Goal: Information Seeking & Learning: Learn about a topic

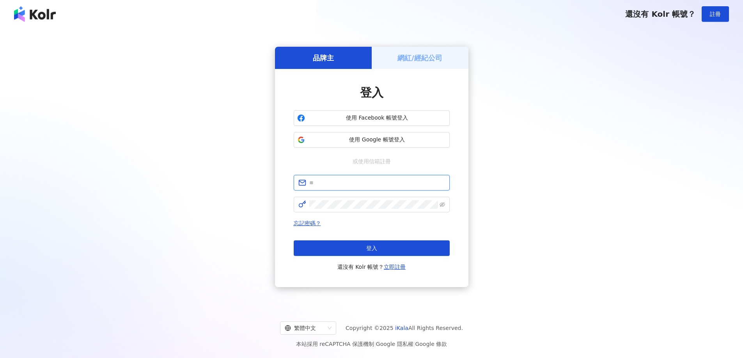
click at [342, 184] on input "text" at bounding box center [377, 183] width 136 height 9
type input "**********"
click at [368, 239] on div "忘記密碼？ 登入 還沒有 Kolr 帳號？ 立即註冊" at bounding box center [372, 245] width 156 height 53
click at [359, 249] on button "登入" at bounding box center [372, 249] width 156 height 16
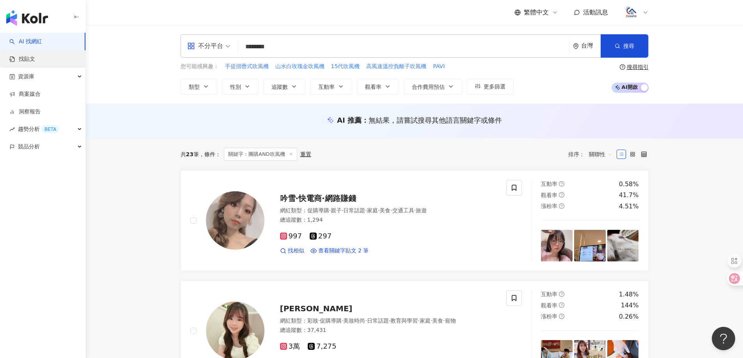
click at [35, 60] on link "找貼文" at bounding box center [22, 59] width 26 height 8
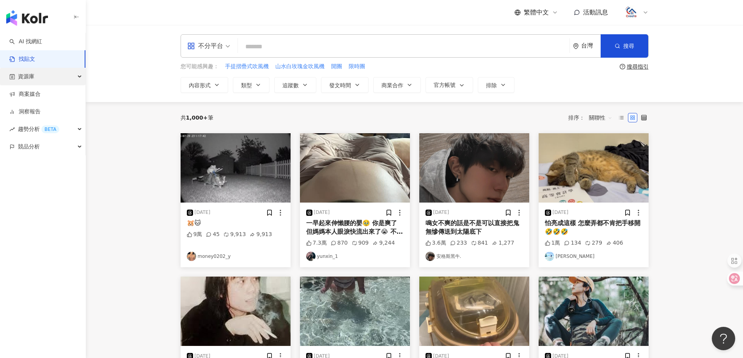
click at [38, 78] on div "資源庫" at bounding box center [42, 77] width 85 height 18
click at [36, 91] on link "網紅管理" at bounding box center [30, 94] width 22 height 8
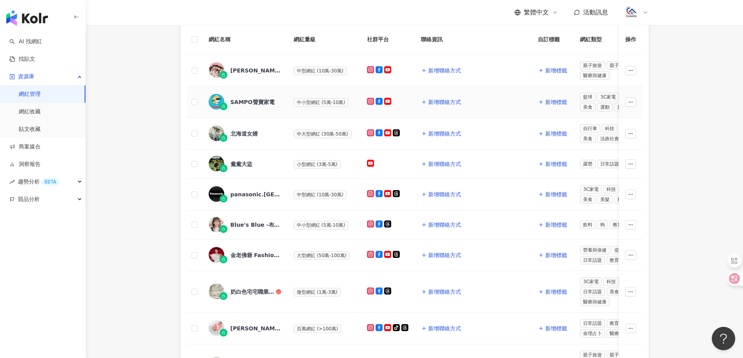
scroll to position [273, 0]
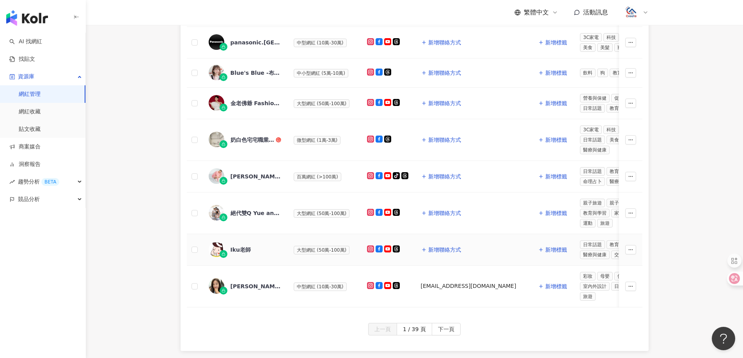
click at [243, 250] on div "Iku老師" at bounding box center [240, 250] width 21 height 8
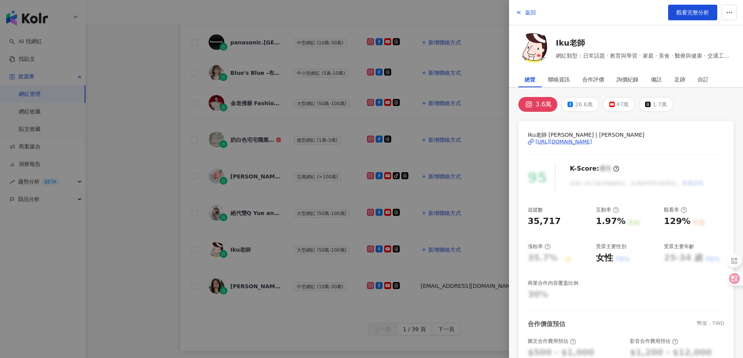
click at [592, 143] on div "https://www.instagram.com/ikulaoshi/" at bounding box center [563, 141] width 57 height 7
click at [116, 85] on div at bounding box center [371, 179] width 743 height 358
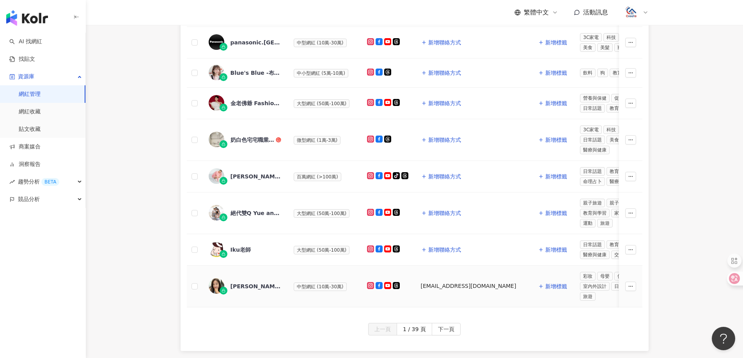
click at [250, 287] on div "[PERSON_NAME]" at bounding box center [255, 287] width 51 height 8
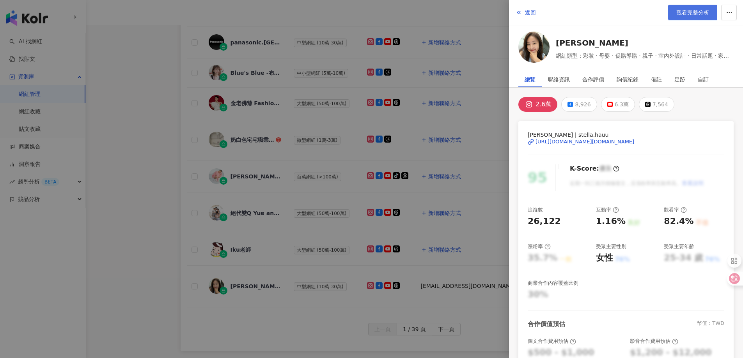
click at [688, 14] on span "觀看完整分析" at bounding box center [692, 12] width 33 height 6
click at [529, 12] on span "返回" at bounding box center [530, 12] width 11 height 6
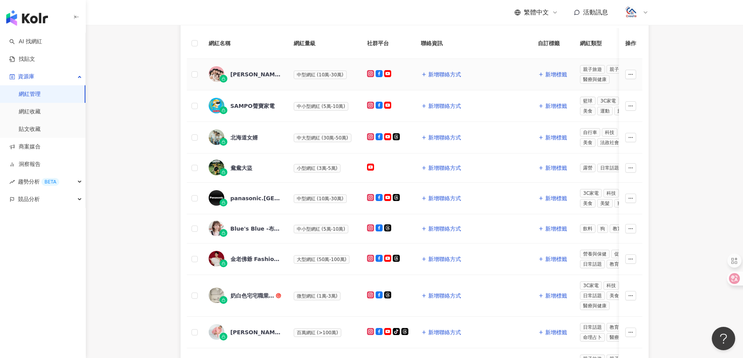
scroll to position [78, 0]
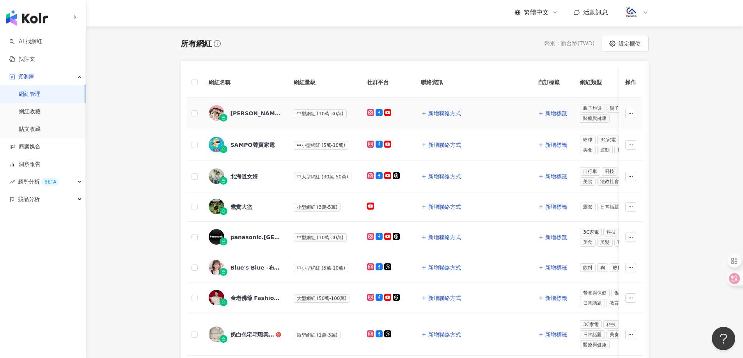
click at [237, 113] on div "茜茜" at bounding box center [255, 114] width 51 height 8
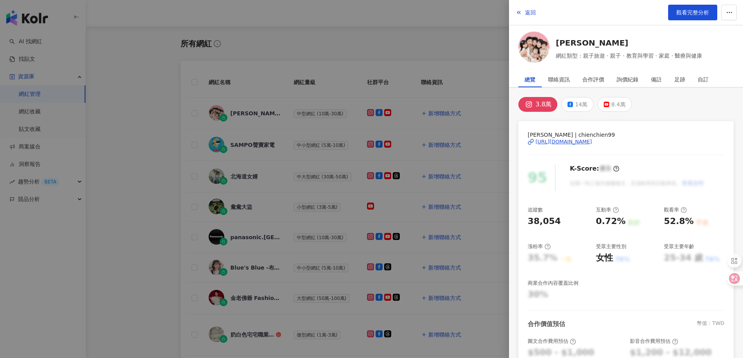
click at [592, 140] on div "https://www.instagram.com/chienchien99/" at bounding box center [563, 141] width 57 height 7
click at [523, 14] on button "返回" at bounding box center [525, 13] width 21 height 16
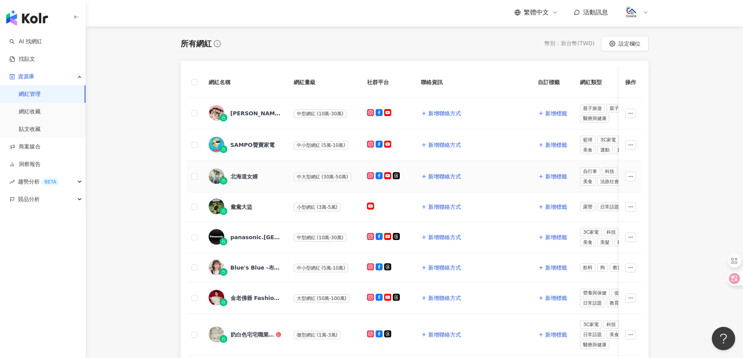
click at [248, 179] on div "北海道女婿" at bounding box center [243, 177] width 27 height 8
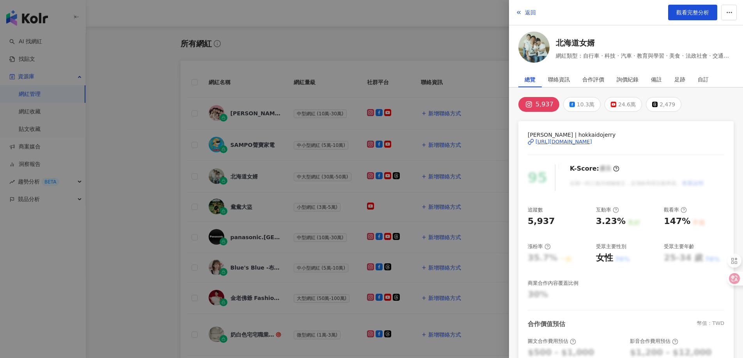
click at [551, 141] on div "https://www.instagram.com/hokkaidojerry/" at bounding box center [563, 141] width 57 height 7
click at [526, 18] on button "返回" at bounding box center [525, 13] width 21 height 16
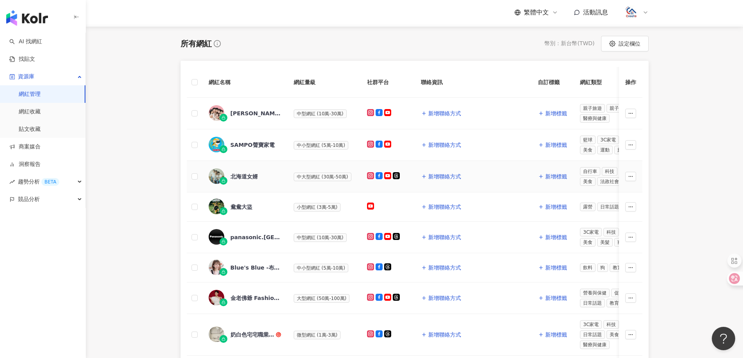
click at [303, 177] on span "中大型網紅 (30萬-50萬)" at bounding box center [323, 177] width 58 height 9
click at [250, 175] on div "北海道女婿" at bounding box center [243, 177] width 27 height 8
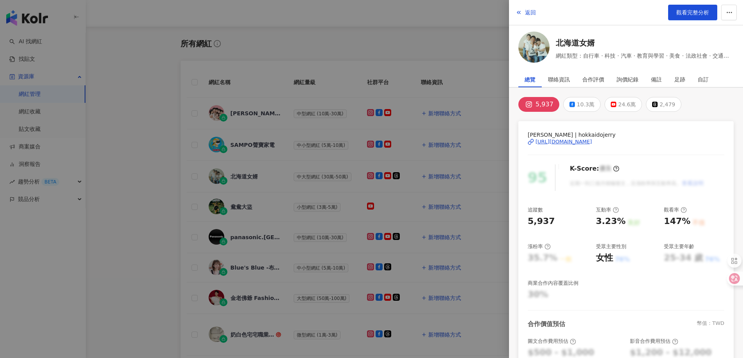
click at [568, 140] on div "https://www.instagram.com/hokkaidojerry/" at bounding box center [563, 141] width 57 height 7
click at [522, 11] on button "返回" at bounding box center [525, 13] width 21 height 16
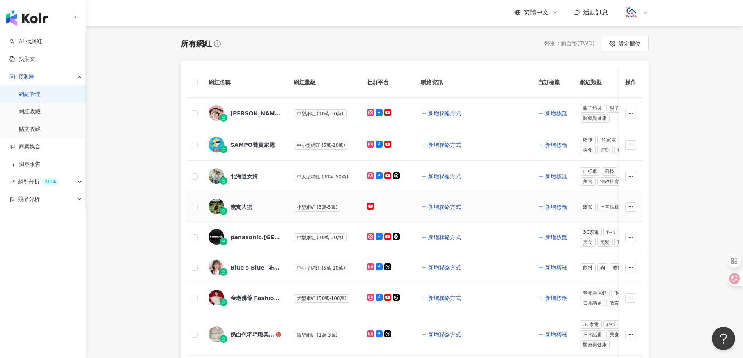
click at [249, 207] on div "鴦鴦大盜" at bounding box center [241, 207] width 22 height 8
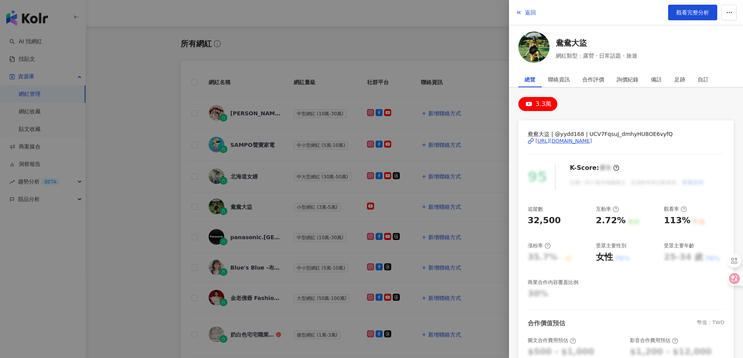
click at [592, 140] on div "https://www.youtube.com/channel/UCV7FqsuJ_dmhyHU8OE6vyfQ" at bounding box center [563, 141] width 57 height 7
click at [529, 14] on span "返回" at bounding box center [530, 12] width 11 height 6
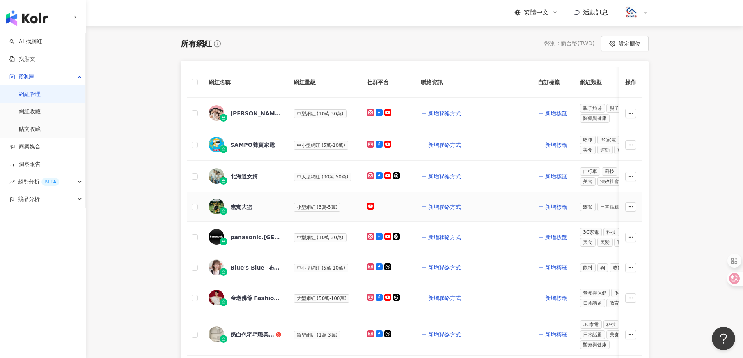
click at [300, 210] on span "小型網紅 (3萬-5萬)" at bounding box center [317, 207] width 47 height 9
click at [244, 208] on div "鴦鴦大盜" at bounding box center [241, 207] width 22 height 8
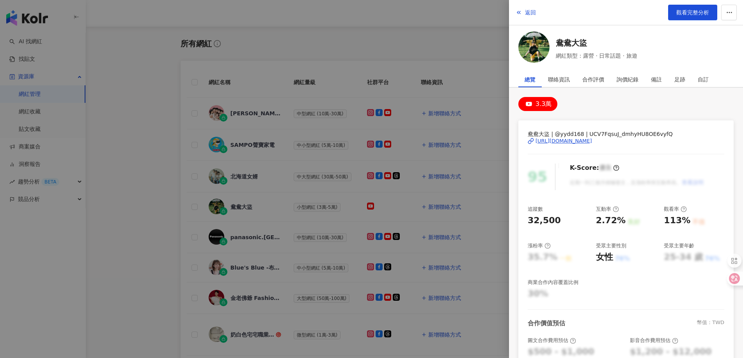
click at [549, 138] on div "https://www.youtube.com/channel/UCV7FqsuJ_dmhyHU8OE6vyfQ" at bounding box center [563, 141] width 57 height 7
drag, startPoint x: 530, startPoint y: 14, endPoint x: 323, endPoint y: 101, distance: 224.7
click at [530, 14] on span "返回" at bounding box center [530, 12] width 11 height 6
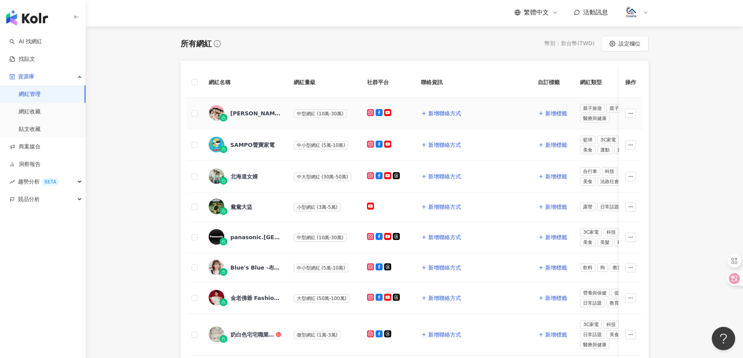
click at [236, 113] on div "茜茜" at bounding box center [255, 114] width 51 height 8
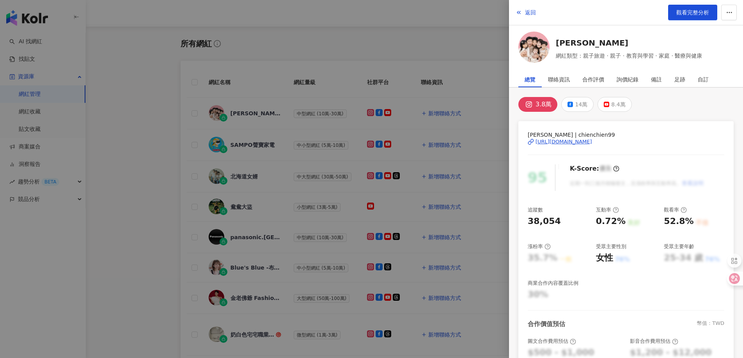
click at [576, 139] on div "https://www.instagram.com/chienchien99/" at bounding box center [563, 141] width 57 height 7
drag, startPoint x: 528, startPoint y: 10, endPoint x: 489, endPoint y: 4, distance: 39.5
click at [527, 10] on span "返回" at bounding box center [530, 12] width 11 height 6
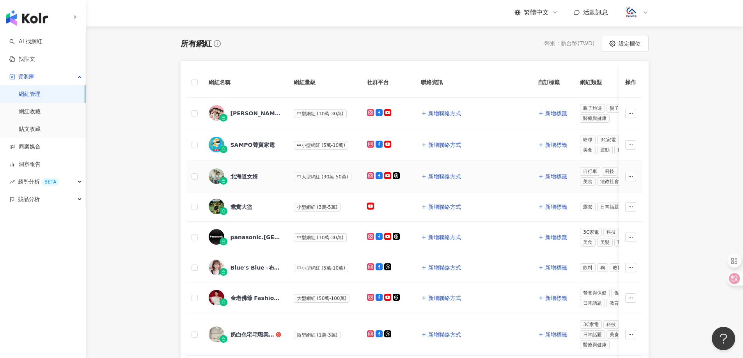
click at [238, 177] on div "北海道女婿" at bounding box center [243, 177] width 27 height 8
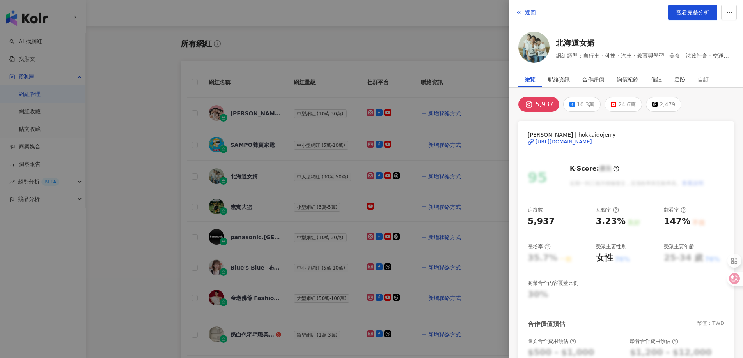
click at [584, 141] on div "https://www.instagram.com/hokkaidojerry/" at bounding box center [563, 141] width 57 height 7
click at [522, 15] on button "返回" at bounding box center [525, 13] width 21 height 16
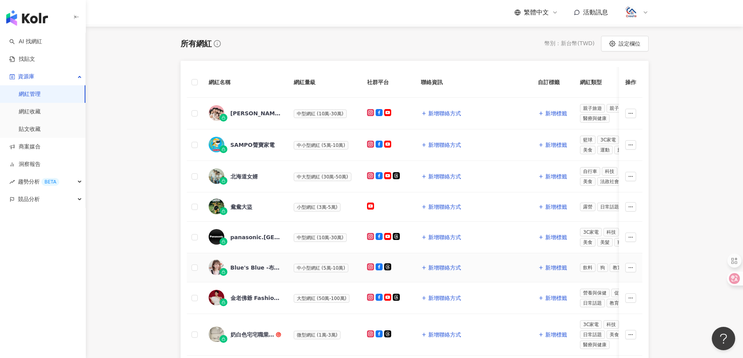
click at [312, 267] on span "中小型網紅 (5萬-10萬)" at bounding box center [321, 268] width 55 height 9
click at [269, 270] on div "Blue's Blue -布魯家的開心廚房" at bounding box center [255, 268] width 51 height 8
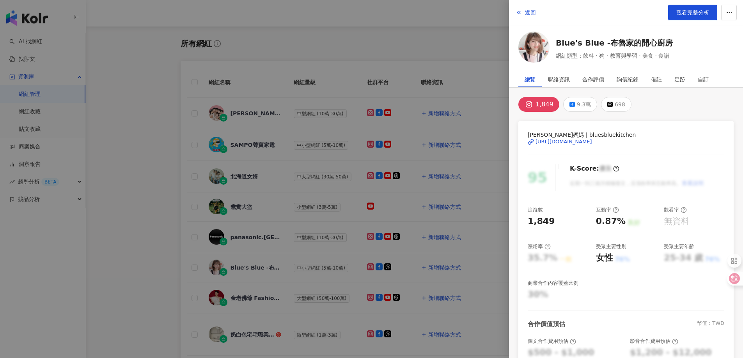
click at [566, 139] on div "https://www.instagram.com/bluesbluekitchen/" at bounding box center [563, 141] width 57 height 7
click at [526, 14] on span "返回" at bounding box center [530, 12] width 11 height 6
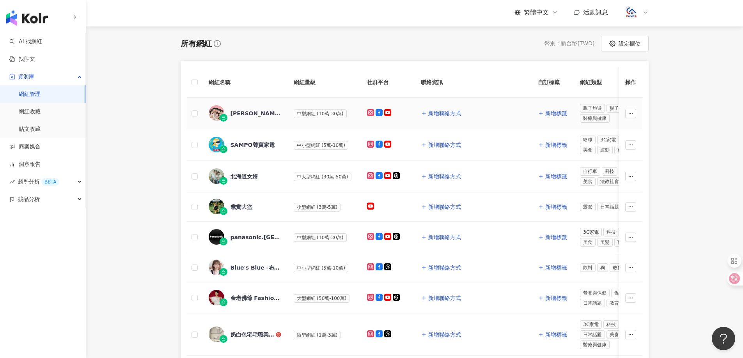
click at [234, 112] on div "茜茜" at bounding box center [255, 114] width 51 height 8
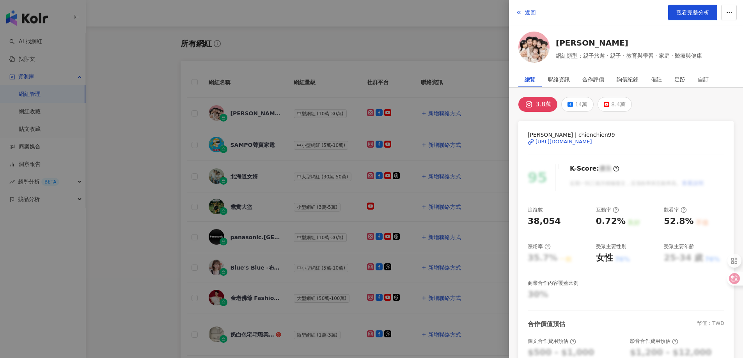
click at [564, 145] on div "https://www.instagram.com/chienchien99/" at bounding box center [563, 141] width 57 height 7
click at [529, 14] on span "返回" at bounding box center [530, 12] width 11 height 6
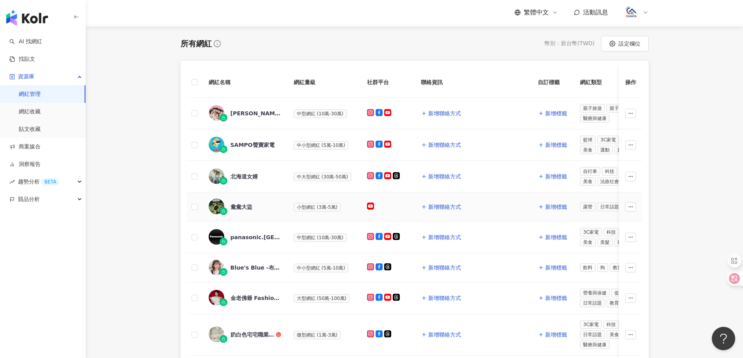
click at [251, 207] on div "鴦鴦大盜" at bounding box center [241, 207] width 22 height 8
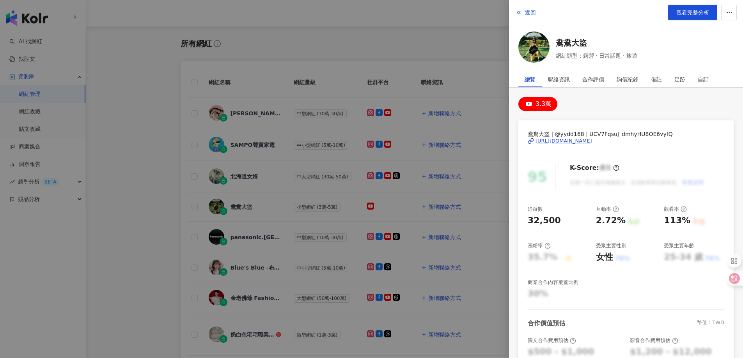
click at [561, 140] on div "https://www.youtube.com/channel/UCV7FqsuJ_dmhyHU8OE6vyfQ" at bounding box center [563, 141] width 57 height 7
click at [526, 11] on span "返回" at bounding box center [530, 12] width 11 height 6
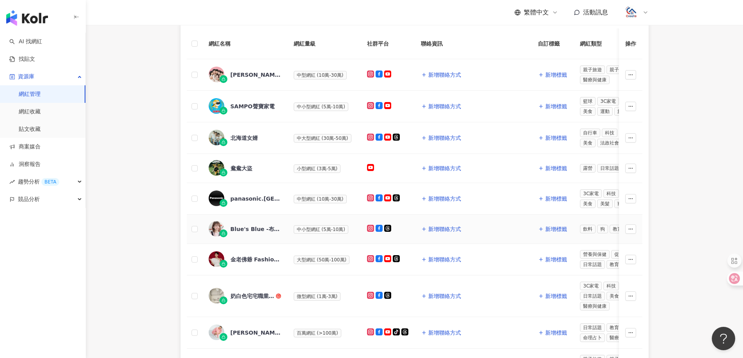
scroll to position [117, 0]
click at [251, 260] on div "金老佛爺 Fashion Blog by Kimlafayette" at bounding box center [255, 259] width 51 height 8
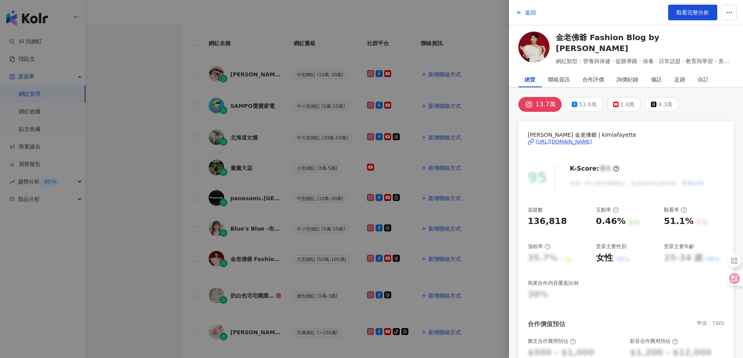
click at [566, 142] on div "https://www.instagram.com/kimlafayette/" at bounding box center [563, 141] width 57 height 7
click at [532, 12] on span "返回" at bounding box center [530, 12] width 11 height 6
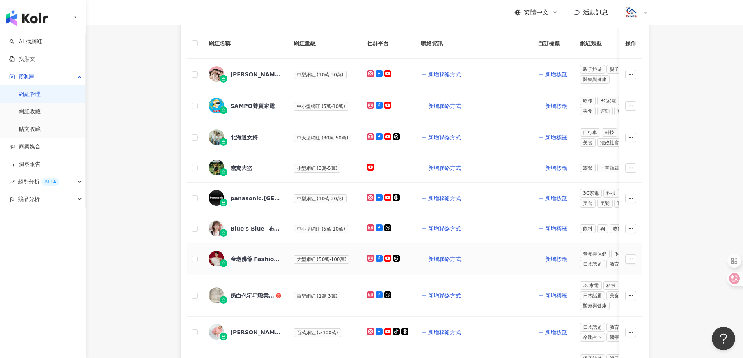
scroll to position [156, 0]
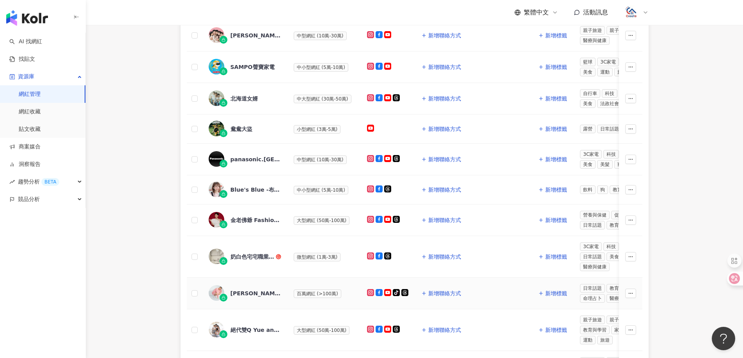
click at [234, 292] on div "關韶文" at bounding box center [255, 294] width 51 height 8
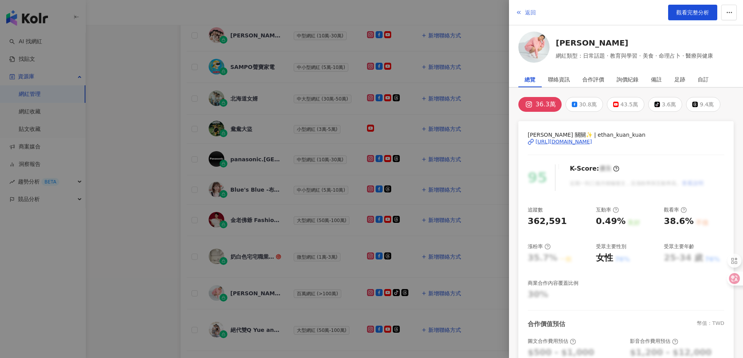
click at [533, 16] on span "返回" at bounding box center [530, 12] width 11 height 6
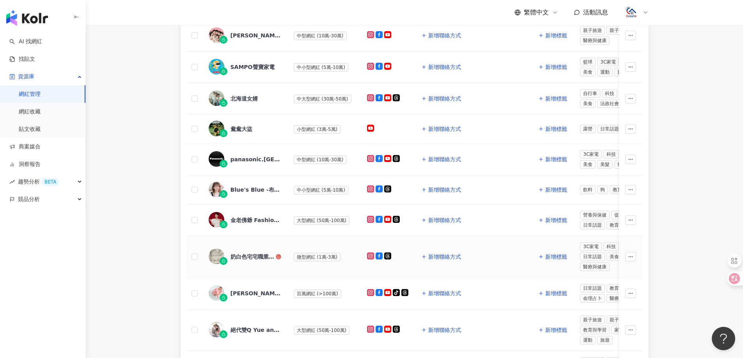
click at [219, 254] on img at bounding box center [217, 257] width 16 height 16
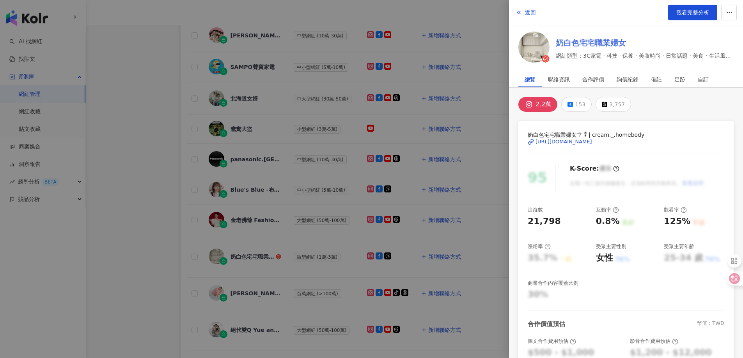
click at [619, 42] on link "奶白色宅宅職業婦女" at bounding box center [645, 42] width 178 height 11
click at [552, 140] on div "https://www.instagram.com/cream._.homebody/" at bounding box center [563, 141] width 57 height 7
click at [533, 14] on span "返回" at bounding box center [530, 12] width 11 height 6
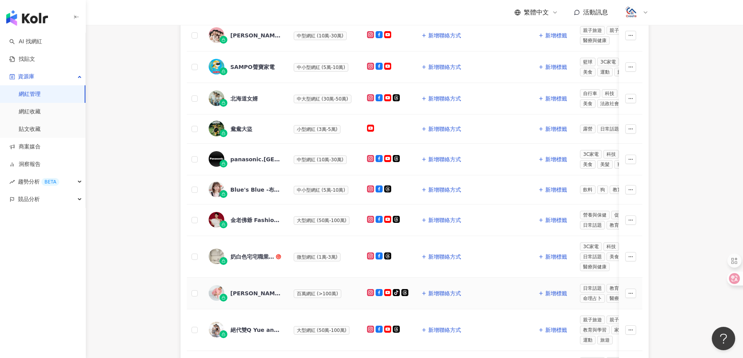
scroll to position [195, 0]
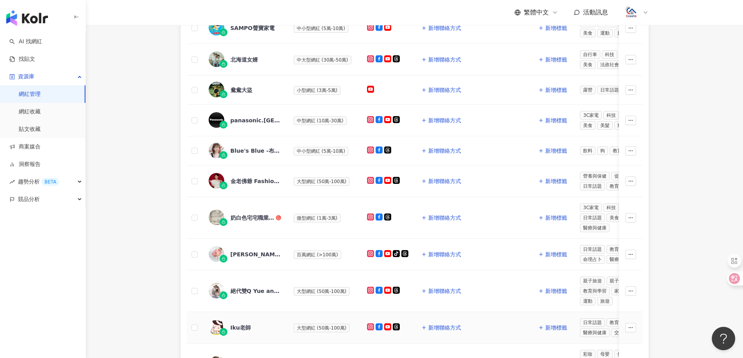
click at [234, 329] on div "Iku老師" at bounding box center [240, 328] width 21 height 8
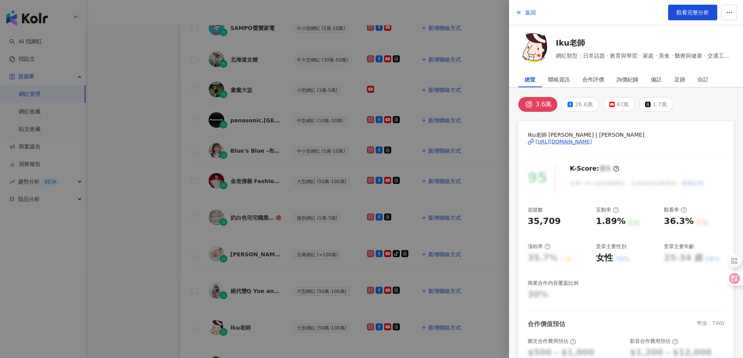
click at [573, 142] on div "https://www.instagram.com/ikulaoshi/" at bounding box center [563, 141] width 57 height 7
click at [588, 42] on link "Iku老師" at bounding box center [645, 42] width 178 height 11
click at [524, 9] on button "返回" at bounding box center [525, 13] width 21 height 16
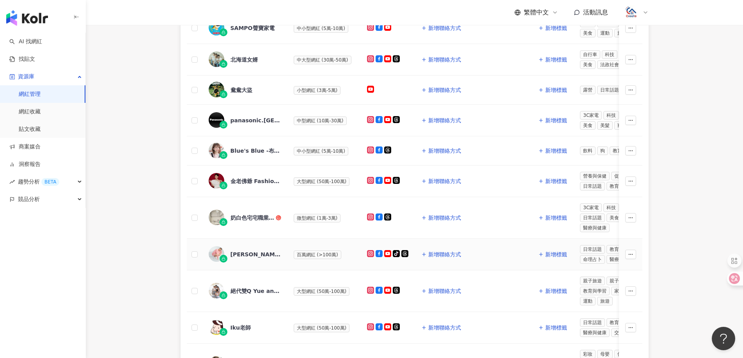
scroll to position [312, 0]
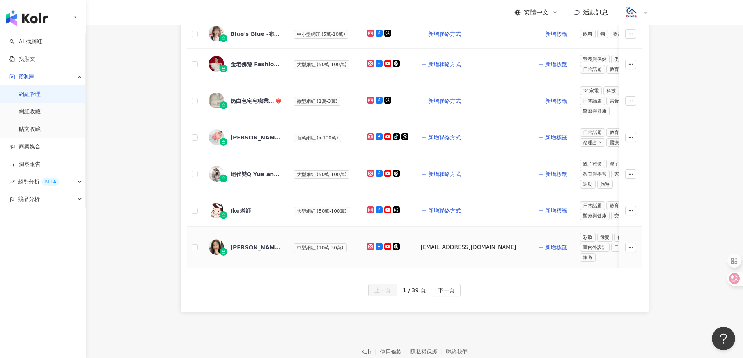
click at [248, 244] on div "[PERSON_NAME]" at bounding box center [255, 248] width 51 height 8
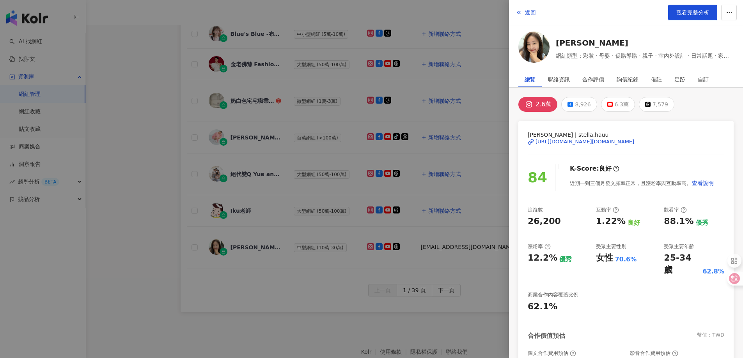
click at [581, 142] on div "[URL][DOMAIN_NAME][DOMAIN_NAME]" at bounding box center [584, 141] width 99 height 7
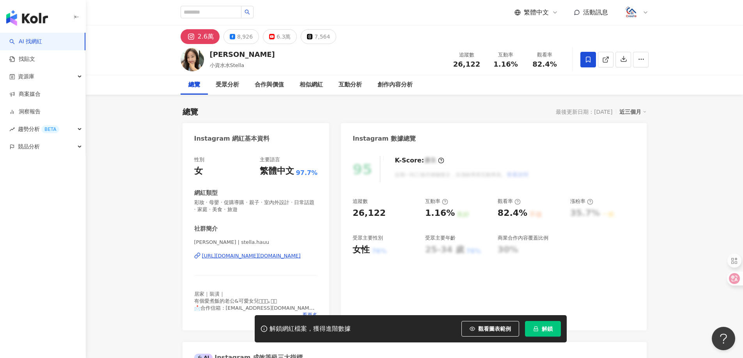
click at [535, 320] on div "解鎖網紅檔案，獲得進階數據 觀看圖表範例 解鎖" at bounding box center [411, 328] width 312 height 27
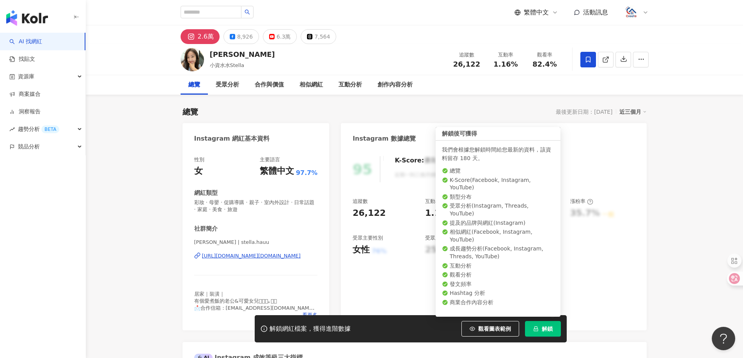
click at [539, 333] on button "解鎖" at bounding box center [543, 329] width 36 height 16
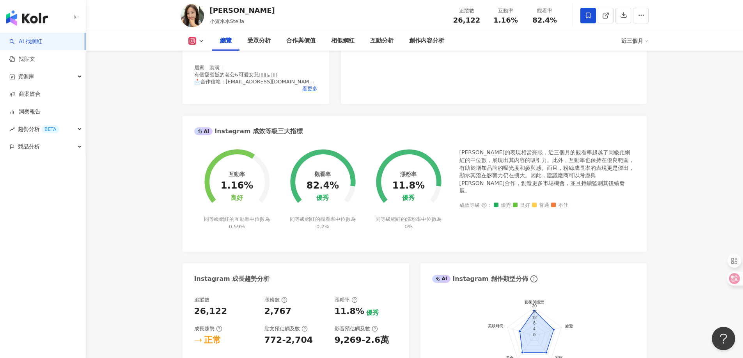
scroll to position [78, 0]
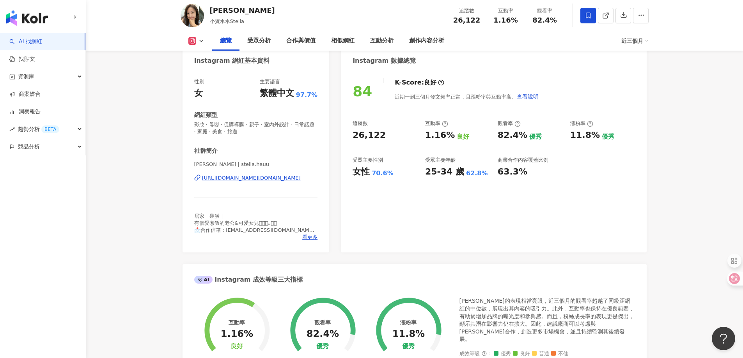
click at [254, 181] on div "[URL][DOMAIN_NAME][DOMAIN_NAME]" at bounding box center [251, 178] width 99 height 7
